Goal: Task Accomplishment & Management: Manage account settings

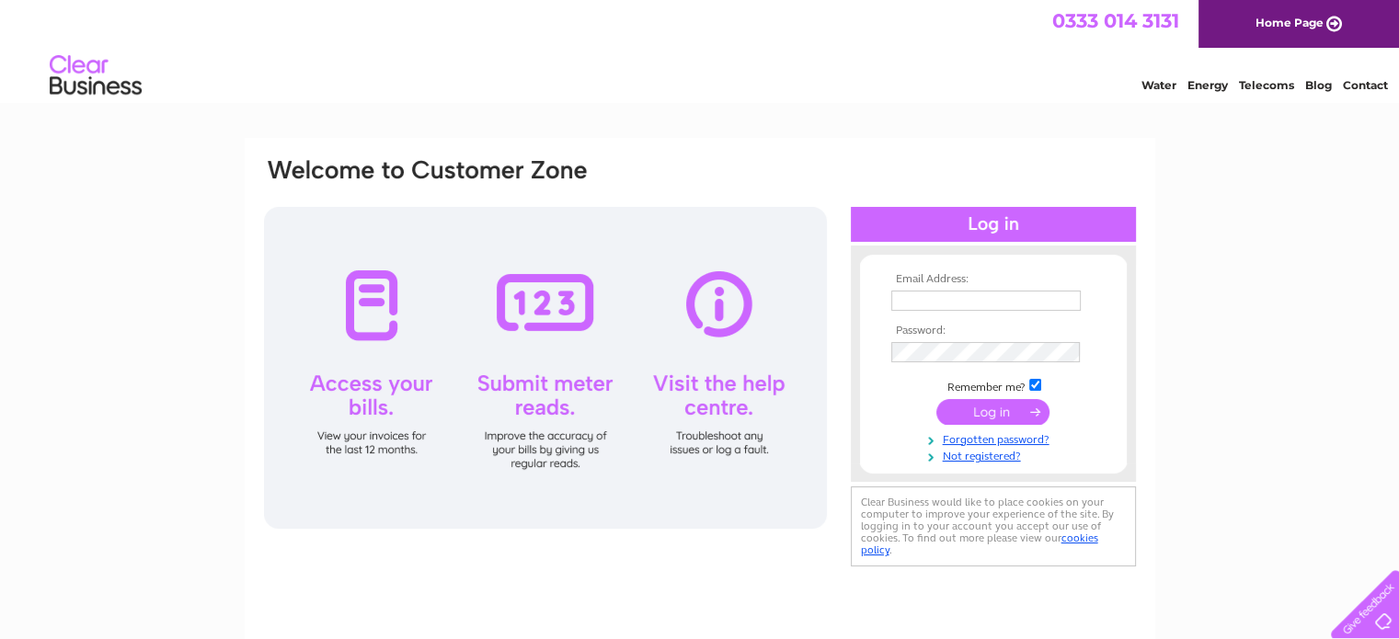
click at [948, 301] on input "text" at bounding box center [985, 301] width 189 height 20
type input "[EMAIL_ADDRESS][DOMAIN_NAME]"
click at [936, 400] on input "submit" at bounding box center [992, 413] width 113 height 26
click at [963, 411] on input "submit" at bounding box center [992, 413] width 113 height 26
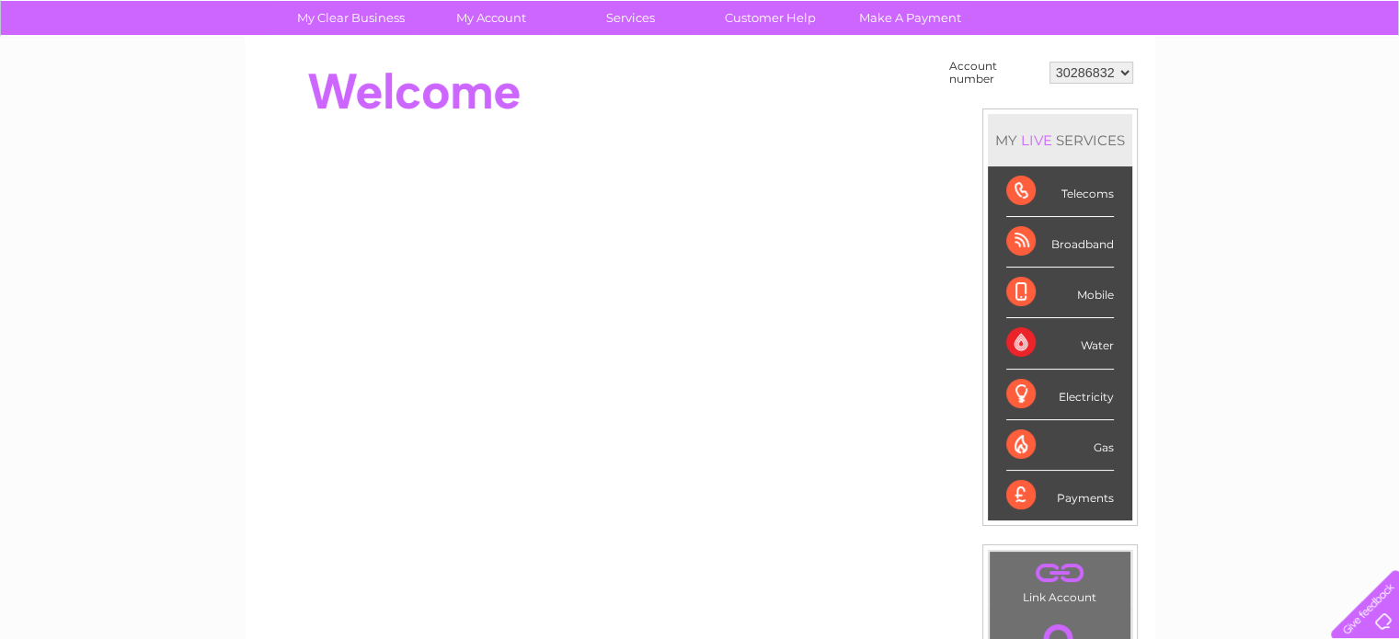
scroll to position [184, 0]
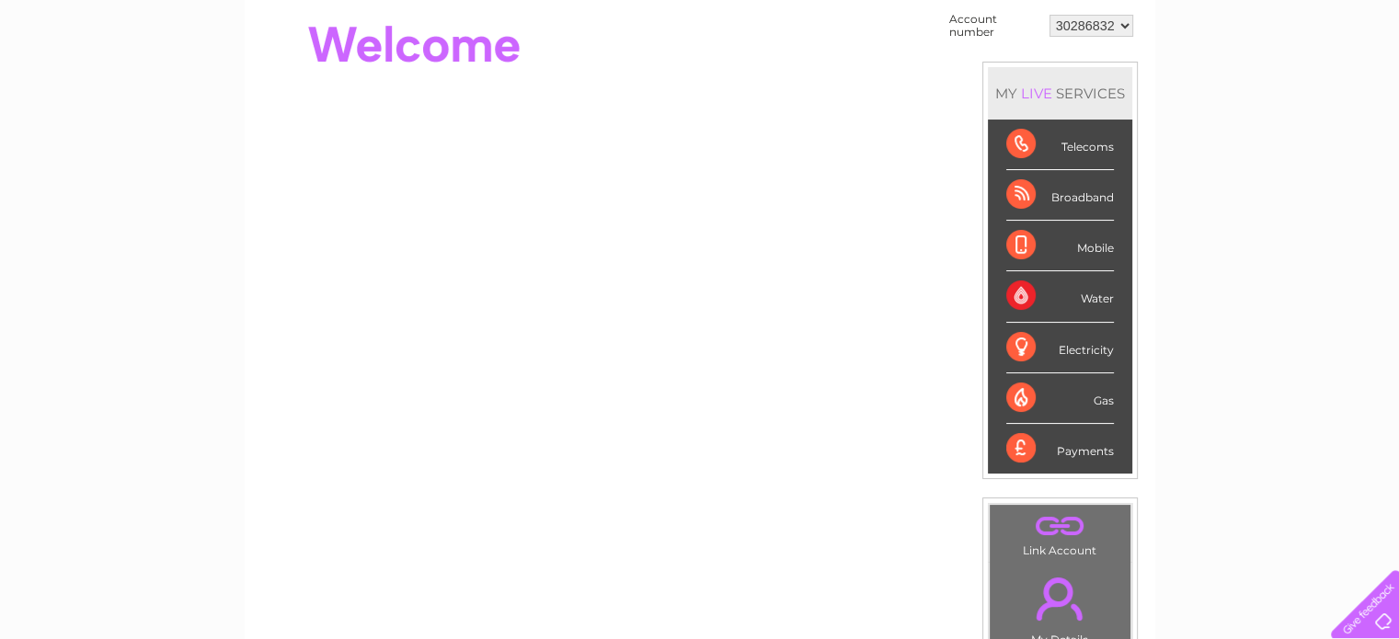
click at [1015, 296] on div "Water" at bounding box center [1060, 296] width 108 height 51
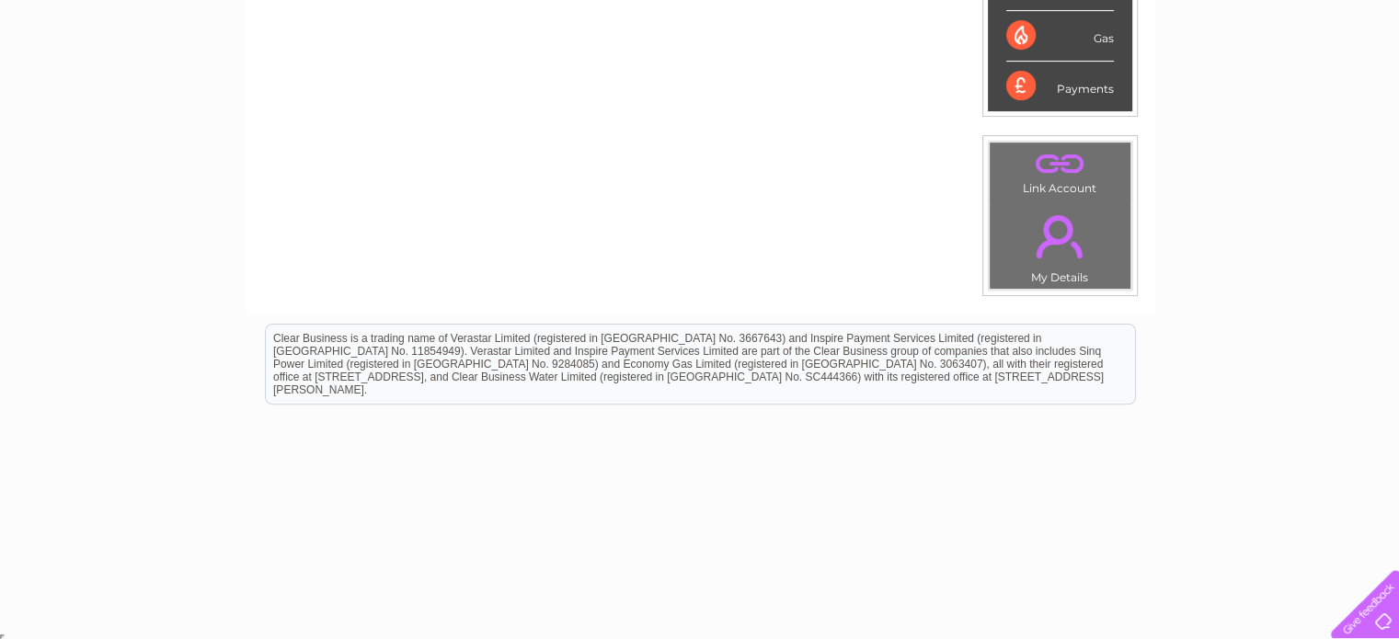
scroll to position [0, 0]
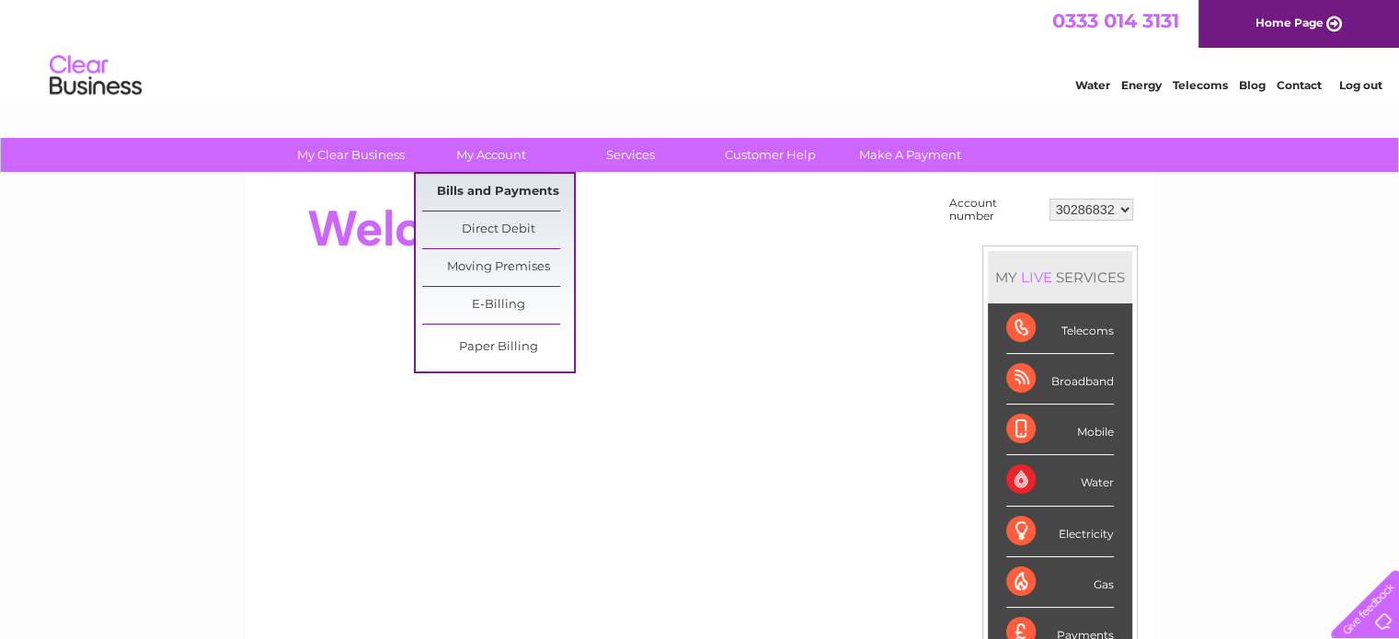
click at [493, 187] on link "Bills and Payments" at bounding box center [498, 192] width 152 height 37
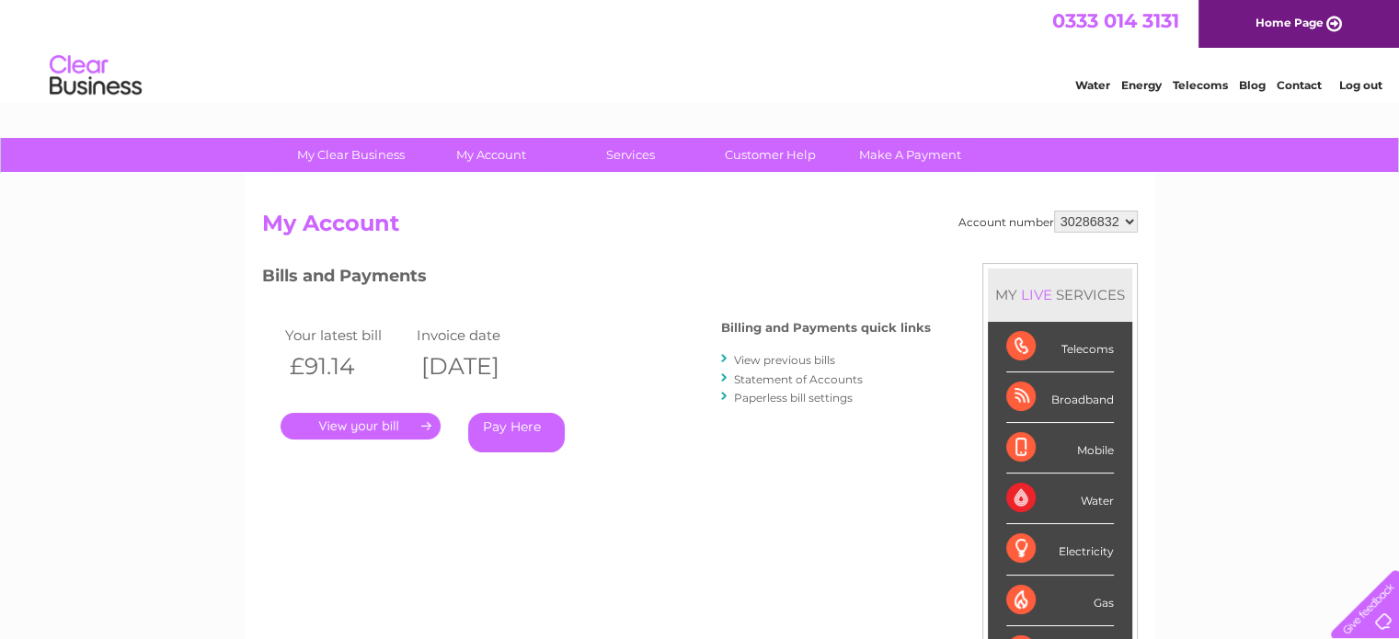
click at [401, 431] on link "." at bounding box center [361, 426] width 160 height 27
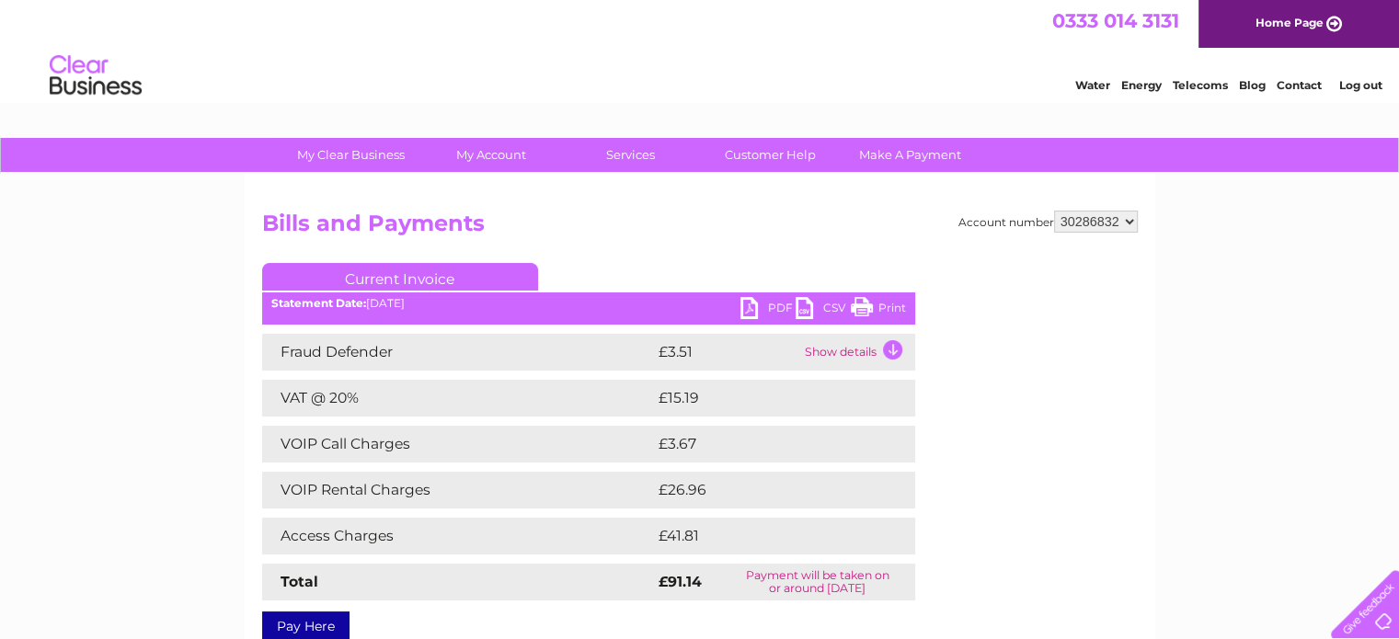
click at [742, 308] on link "PDF" at bounding box center [767, 310] width 55 height 27
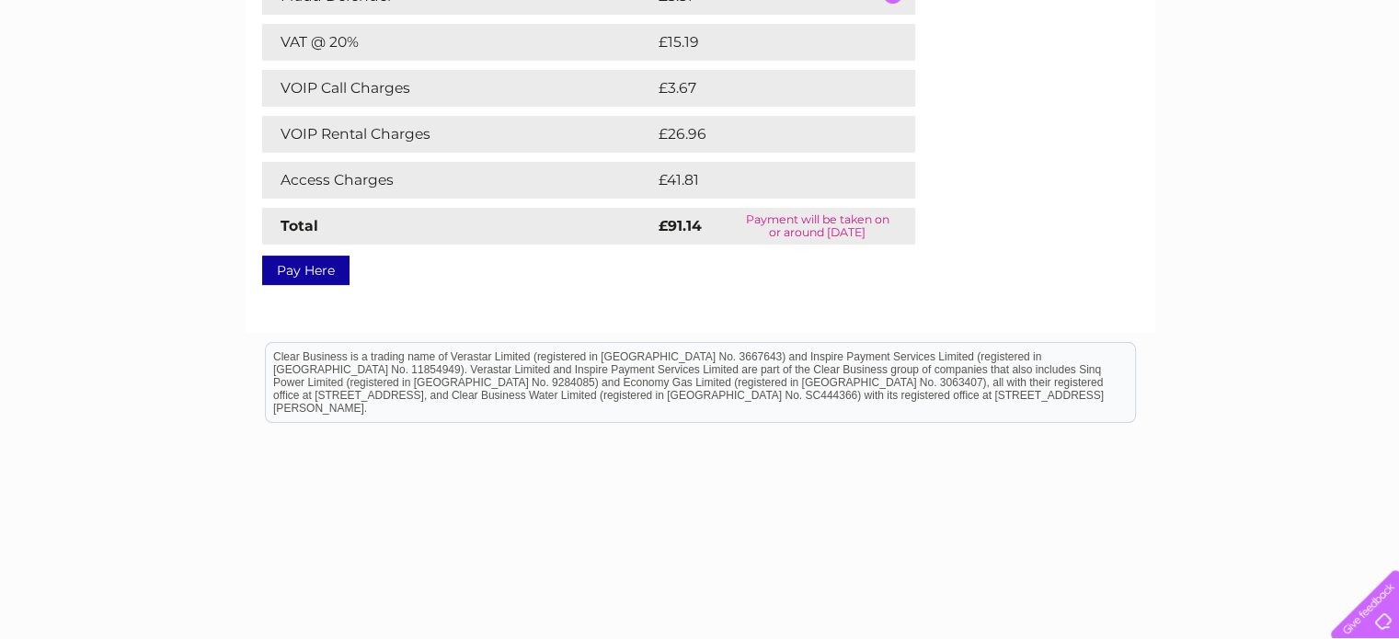
scroll to position [92, 0]
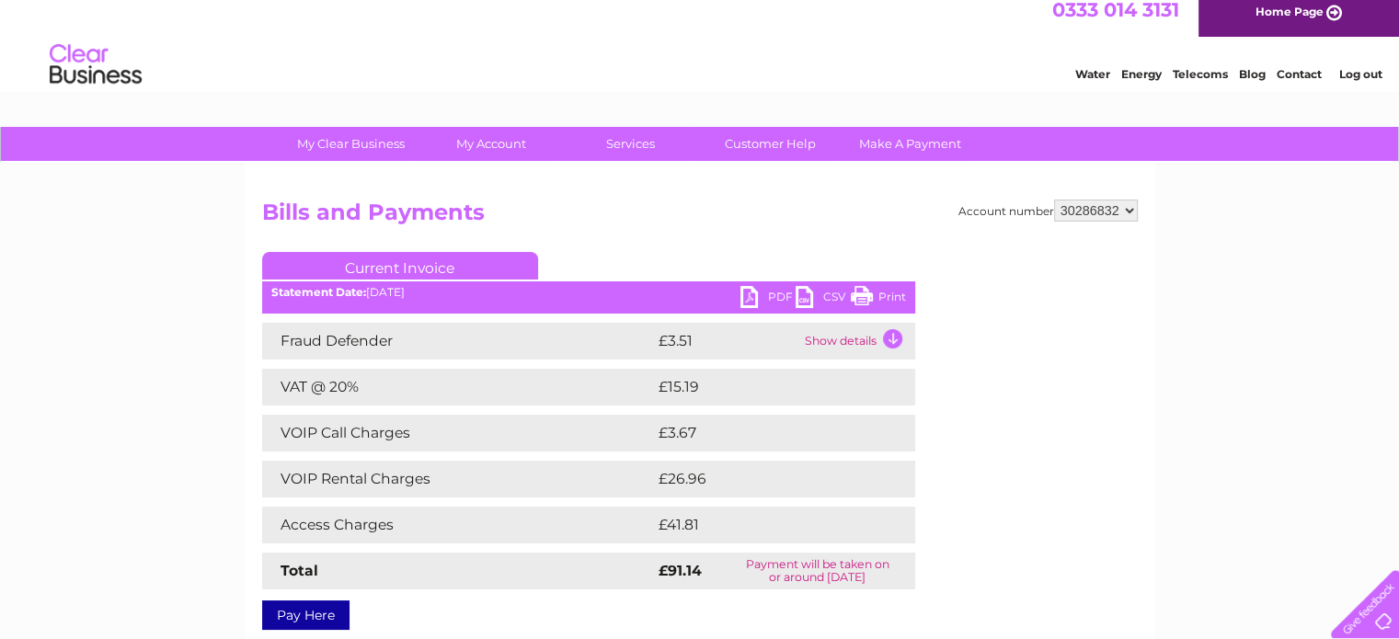
scroll to position [9, 0]
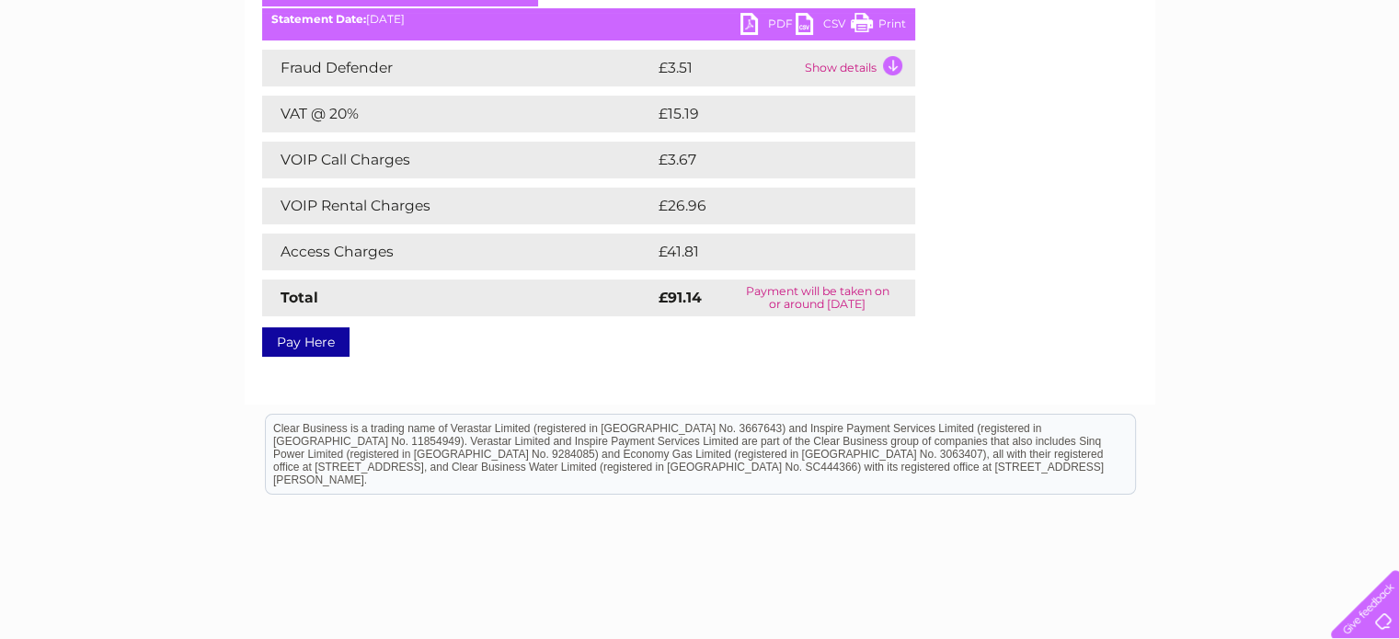
scroll to position [285, 0]
